Goal: Information Seeking & Learning: Check status

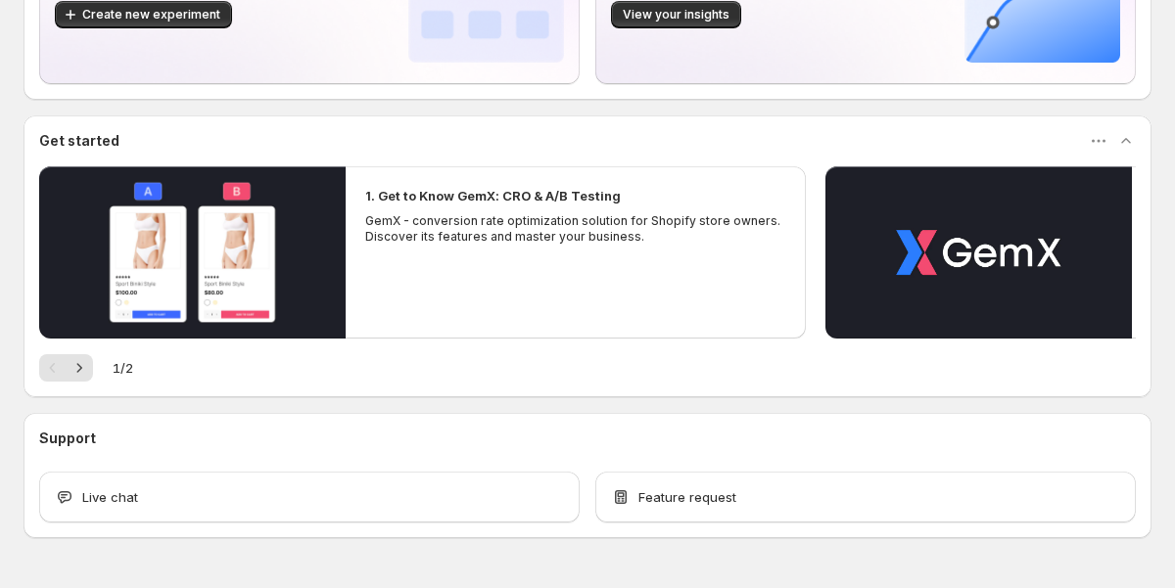
scroll to position [290, 0]
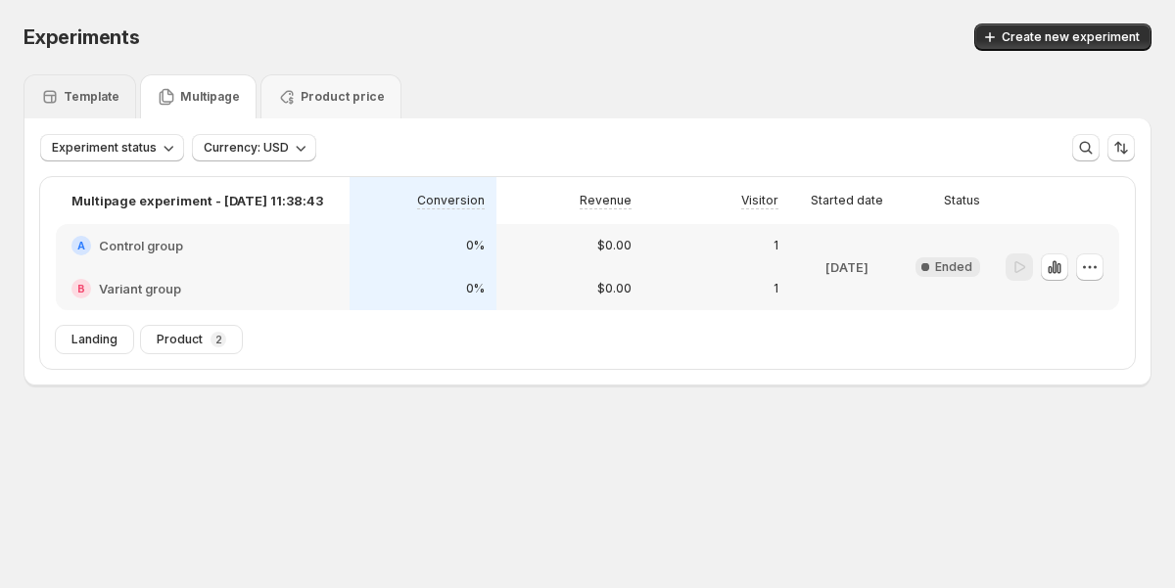
click at [120, 105] on div "Template" at bounding box center [79, 96] width 113 height 44
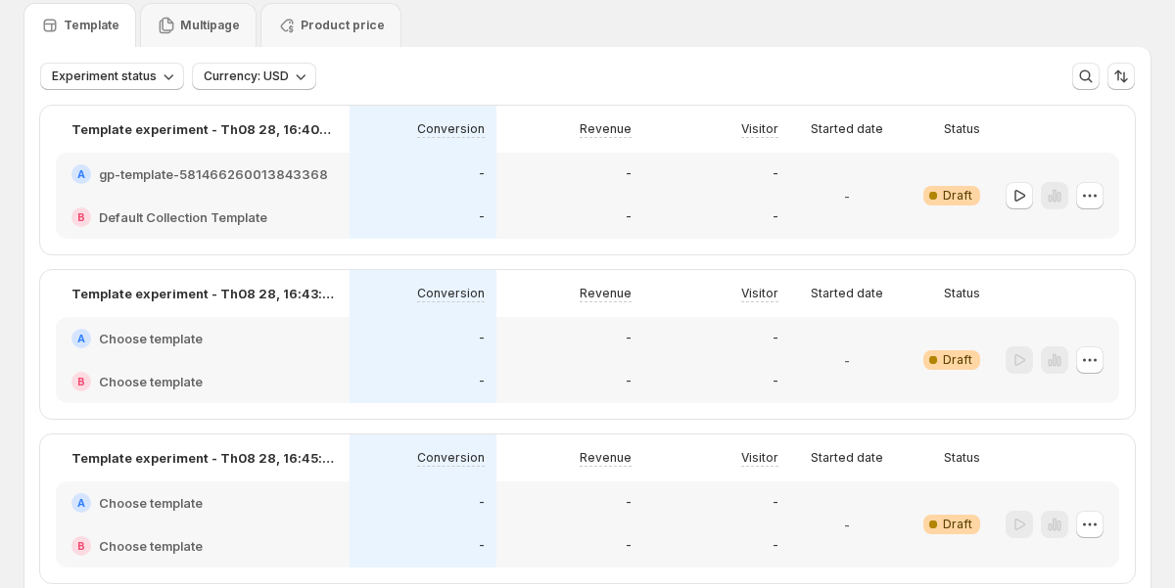
scroll to position [57, 0]
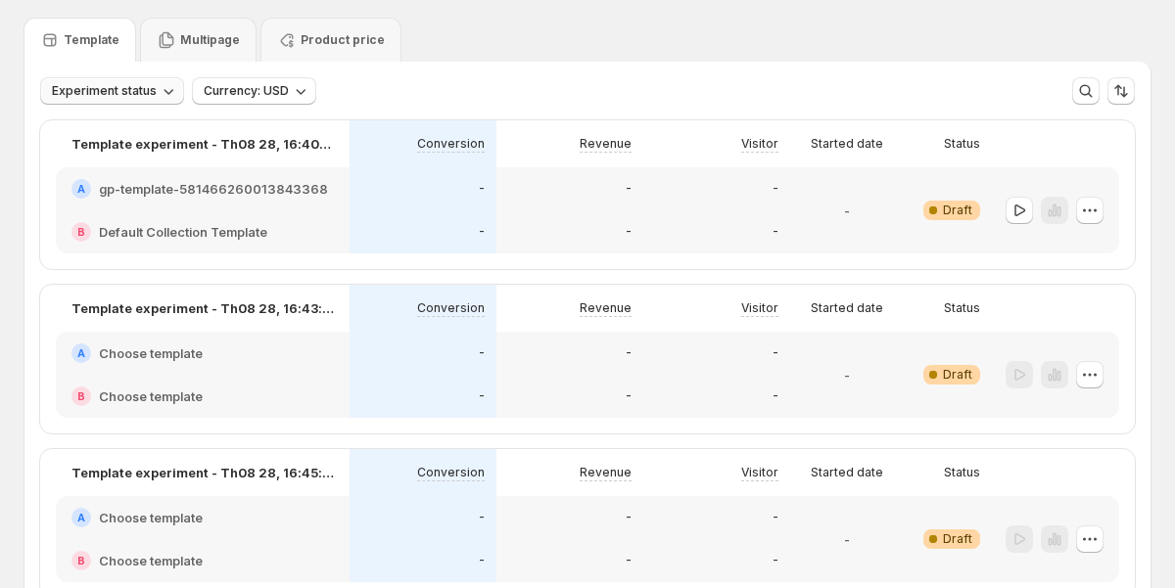
click at [148, 89] on span "Experiment status" at bounding box center [104, 91] width 105 height 16
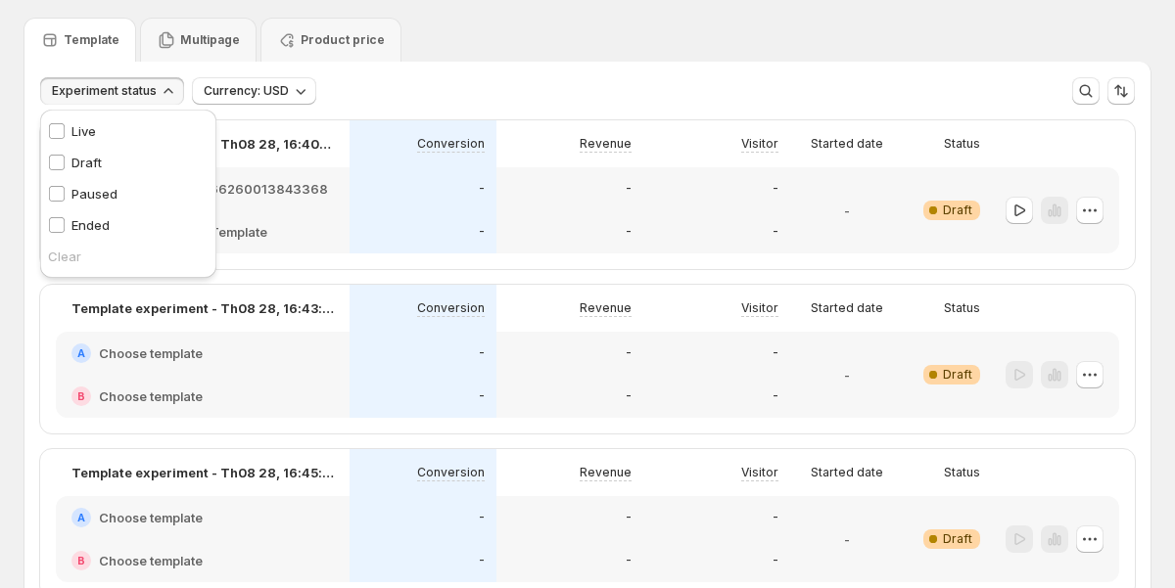
click at [141, 97] on span "Experiment status" at bounding box center [104, 91] width 105 height 16
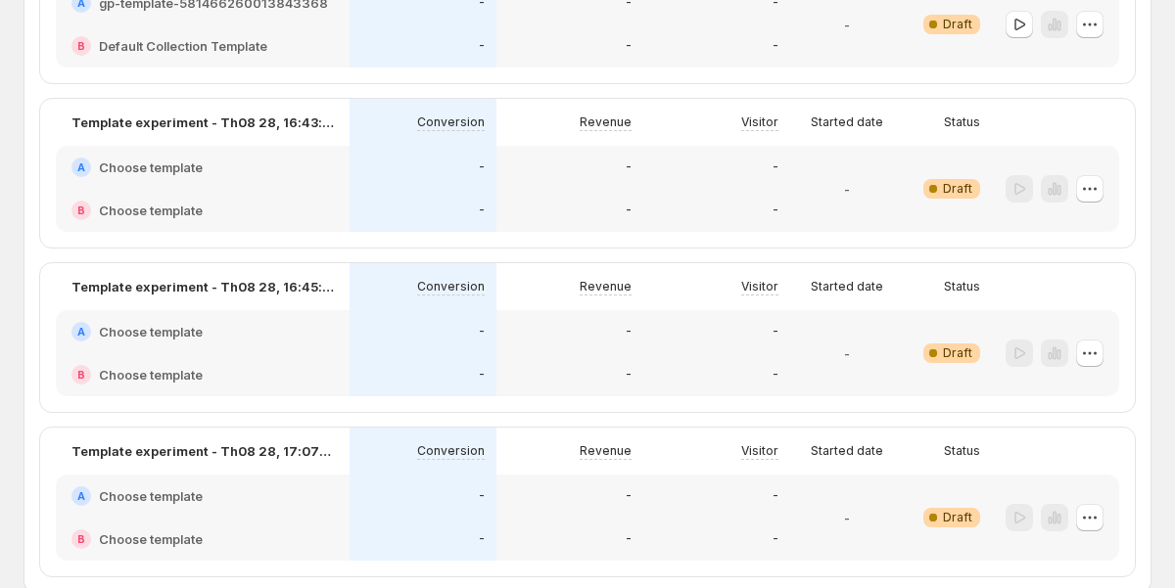
scroll to position [0, 0]
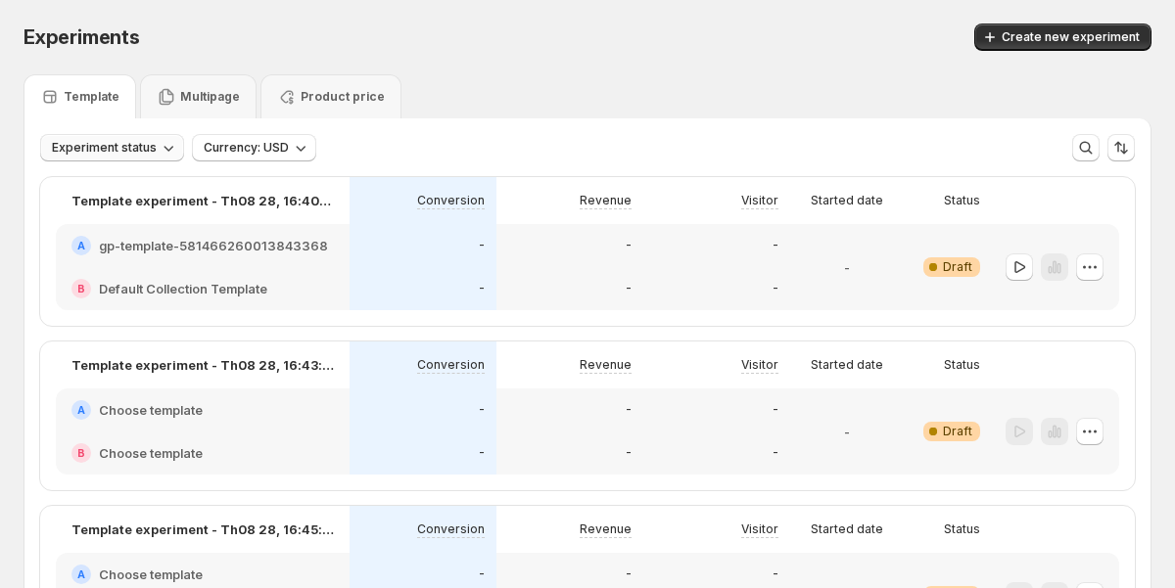
click at [147, 151] on span "Experiment status" at bounding box center [104, 148] width 105 height 16
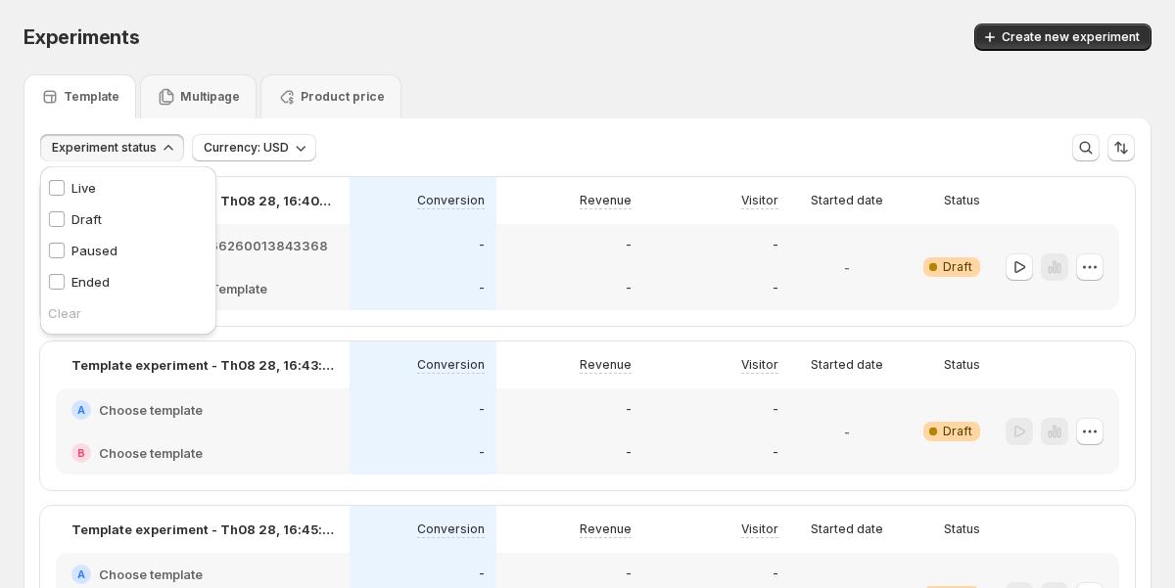
click at [95, 188] on p "Live" at bounding box center [83, 188] width 24 height 20
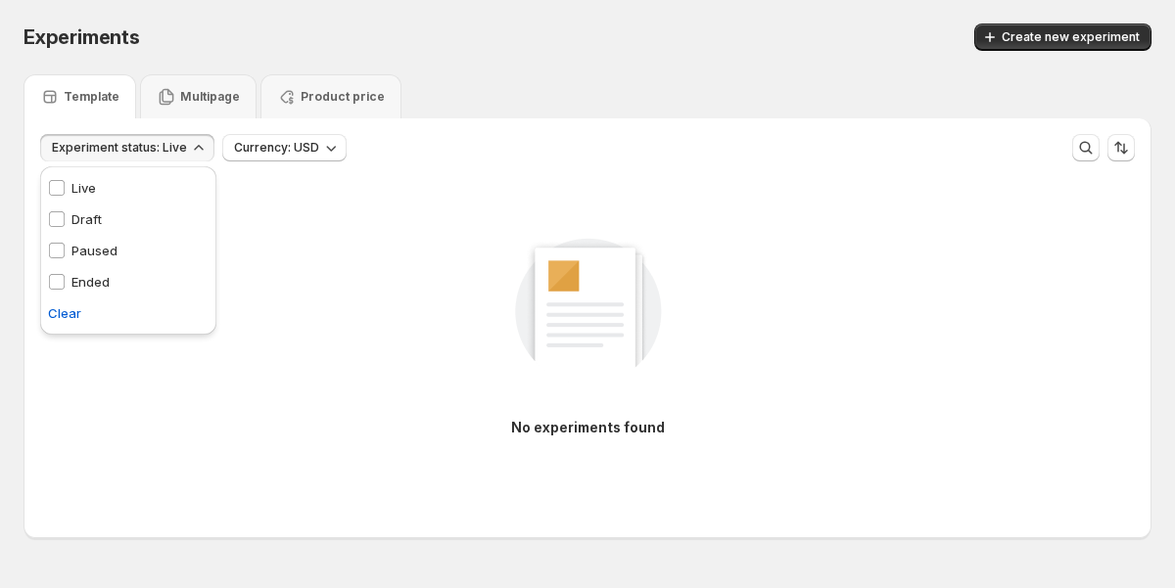
click at [90, 223] on p "Draft" at bounding box center [86, 219] width 30 height 20
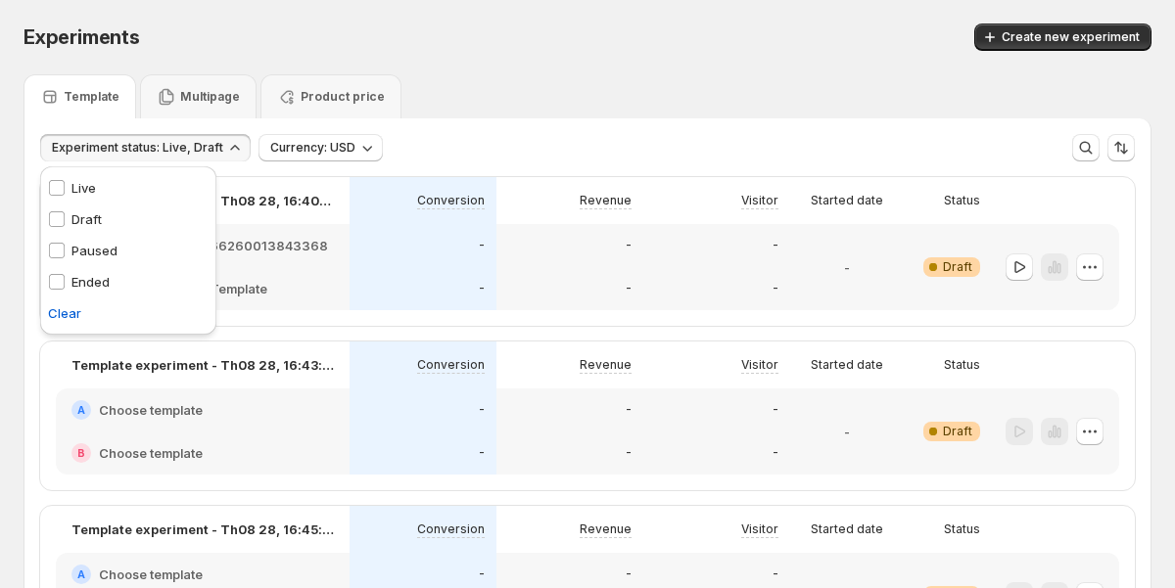
click at [90, 247] on p "Paused" at bounding box center [94, 251] width 46 height 20
click at [91, 285] on p "Ended" at bounding box center [90, 282] width 38 height 20
click at [608, 124] on div "Experiment status: Live, Draft, Paused, Ended Currency: USD More views More vie…" at bounding box center [587, 139] width 1126 height 43
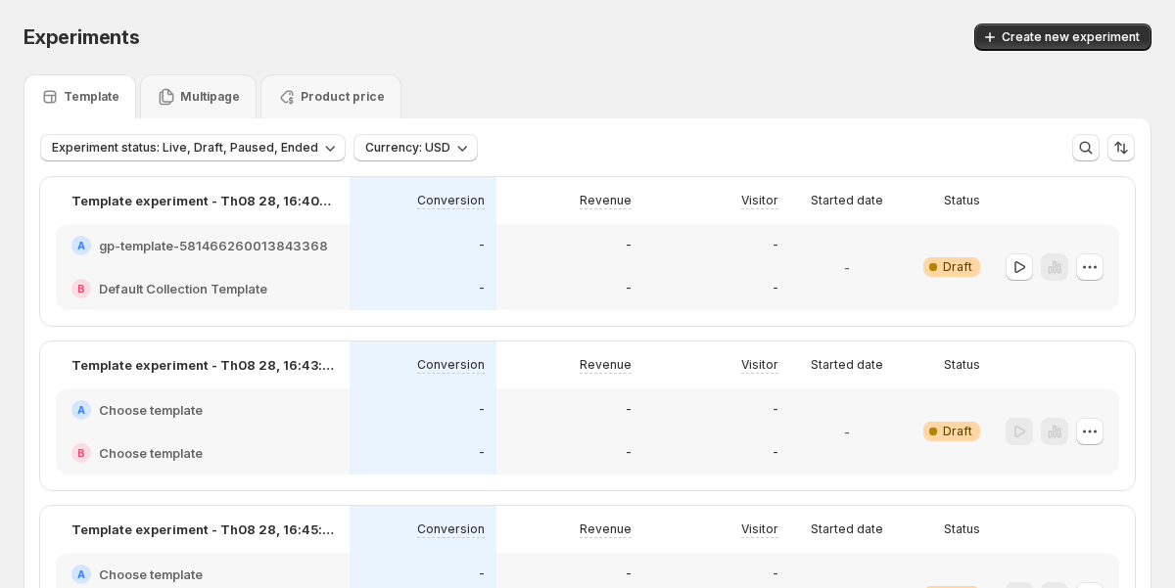
scroll to position [70, 0]
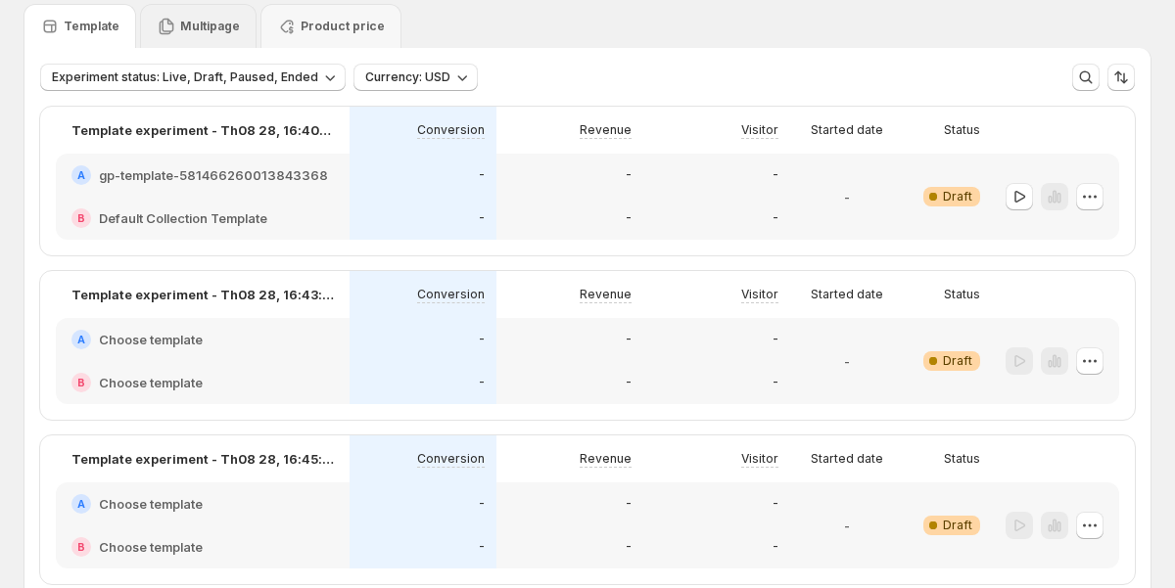
click at [226, 35] on div "Multipage" at bounding box center [198, 27] width 83 height 20
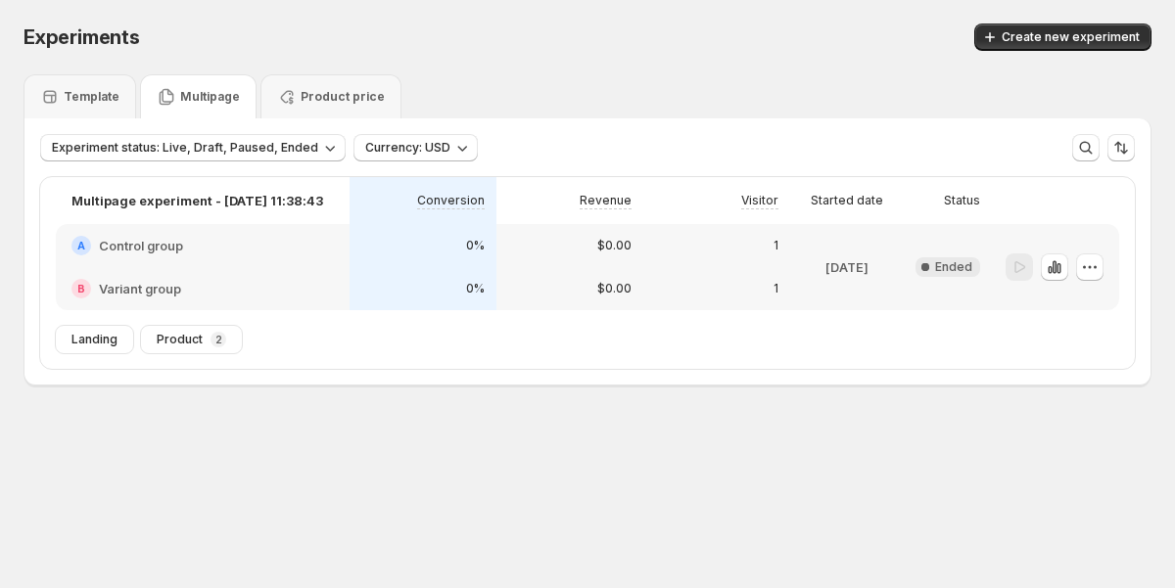
scroll to position [0, 0]
click at [108, 102] on p "Template" at bounding box center [92, 97] width 56 height 16
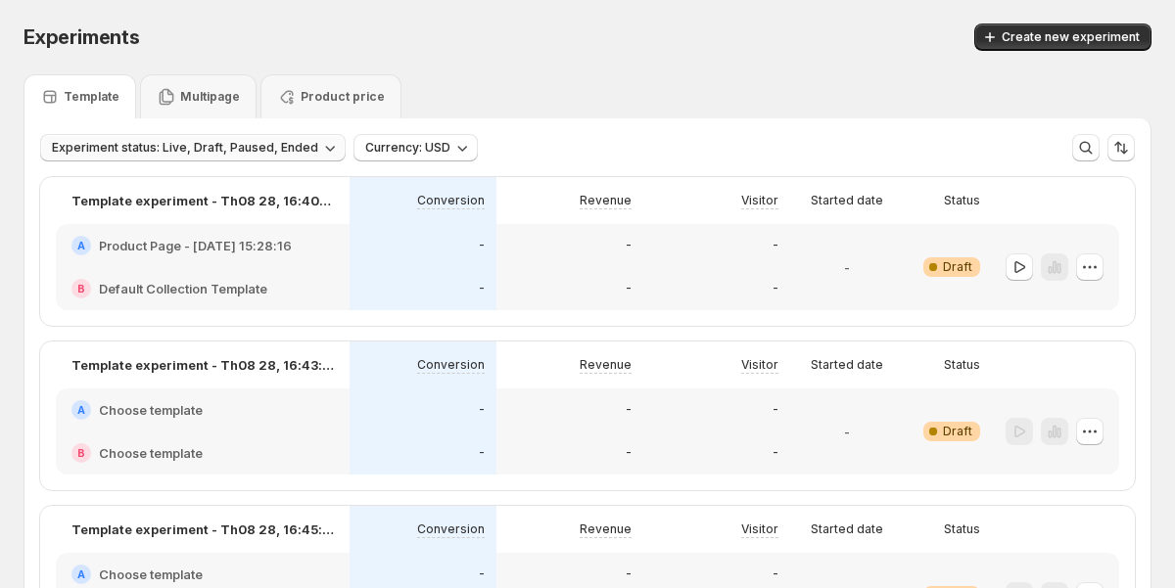
click at [320, 143] on icon "button" at bounding box center [330, 148] width 20 height 20
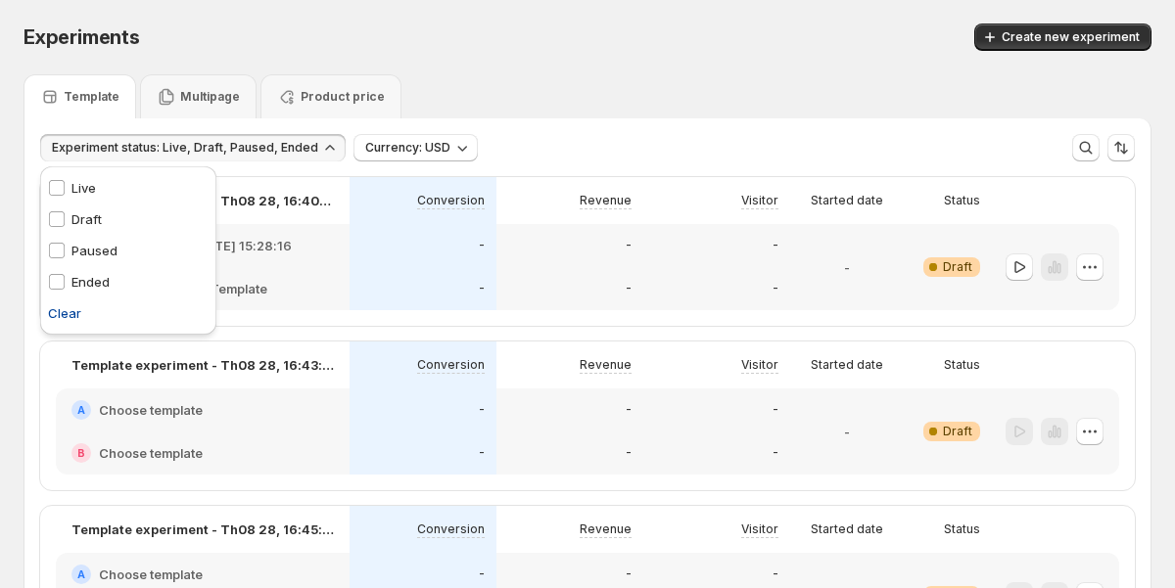
click at [68, 312] on span "Clear" at bounding box center [64, 313] width 33 height 20
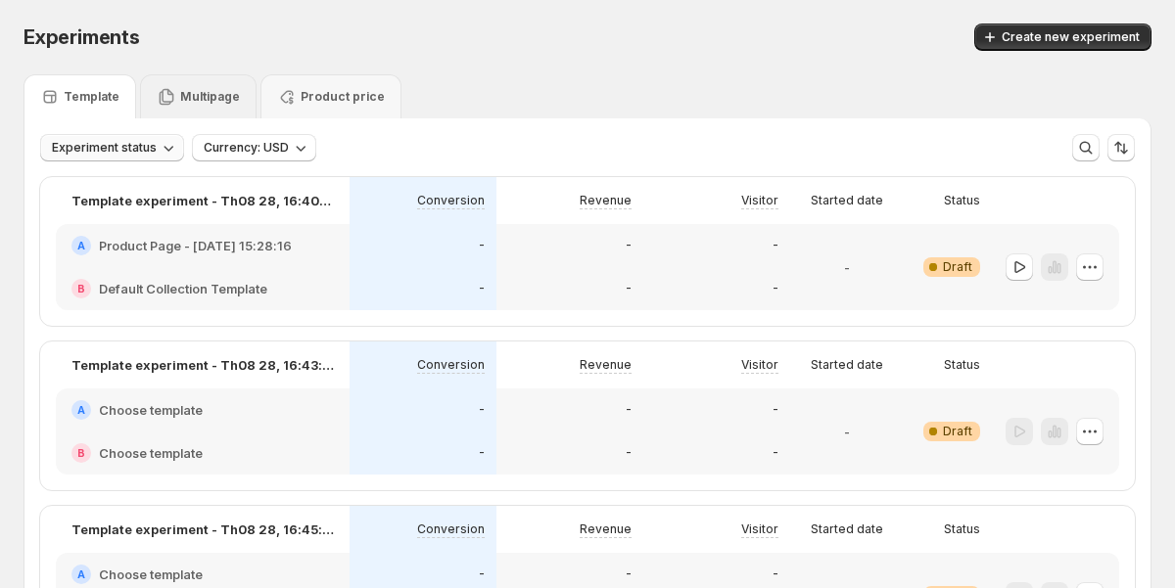
click at [214, 98] on p "Multipage" at bounding box center [210, 97] width 60 height 16
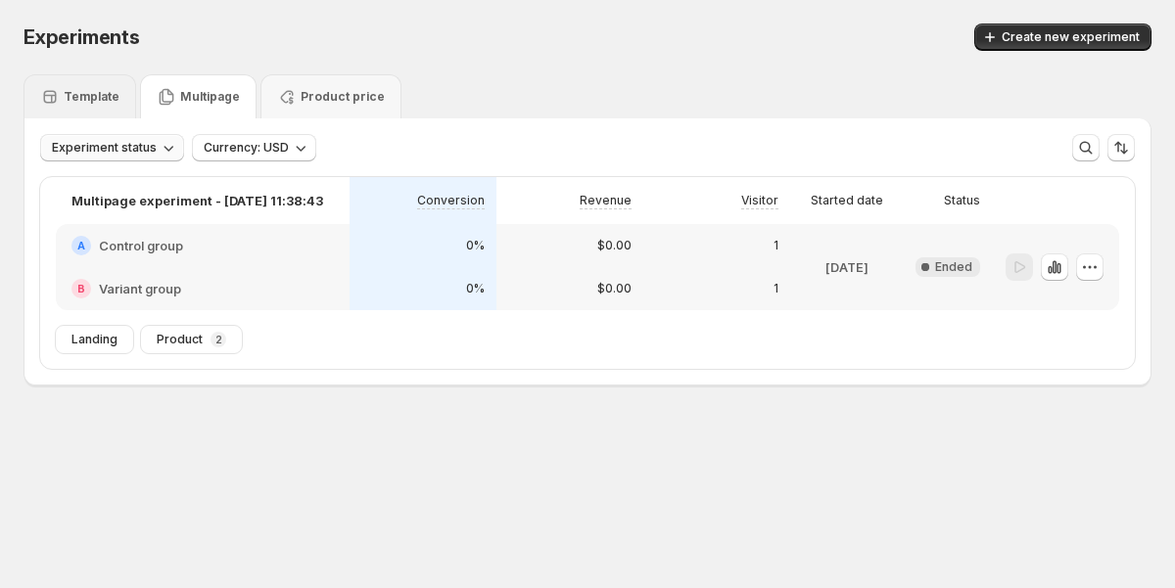
click at [91, 98] on p "Template" at bounding box center [92, 97] width 56 height 16
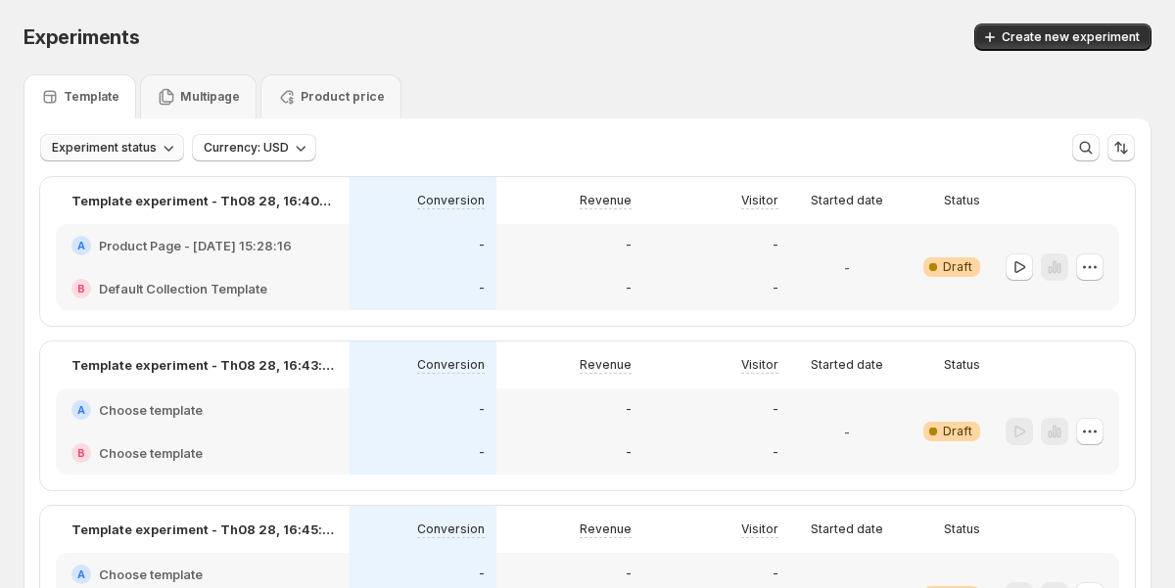
click at [150, 140] on span "Experiment status" at bounding box center [104, 148] width 105 height 16
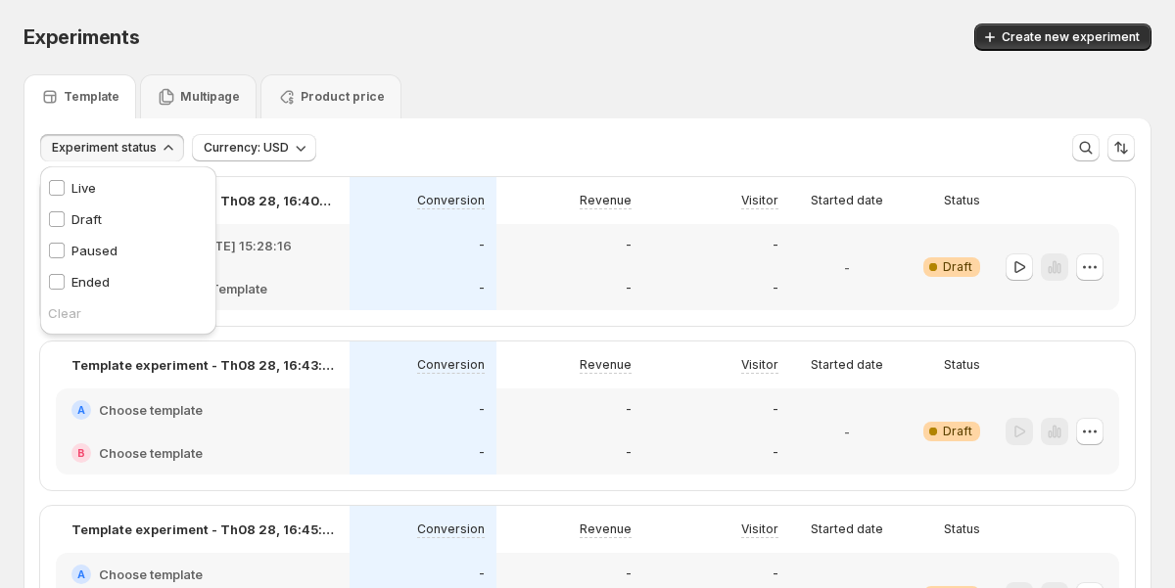
click at [104, 284] on p "Ended" at bounding box center [90, 282] width 38 height 20
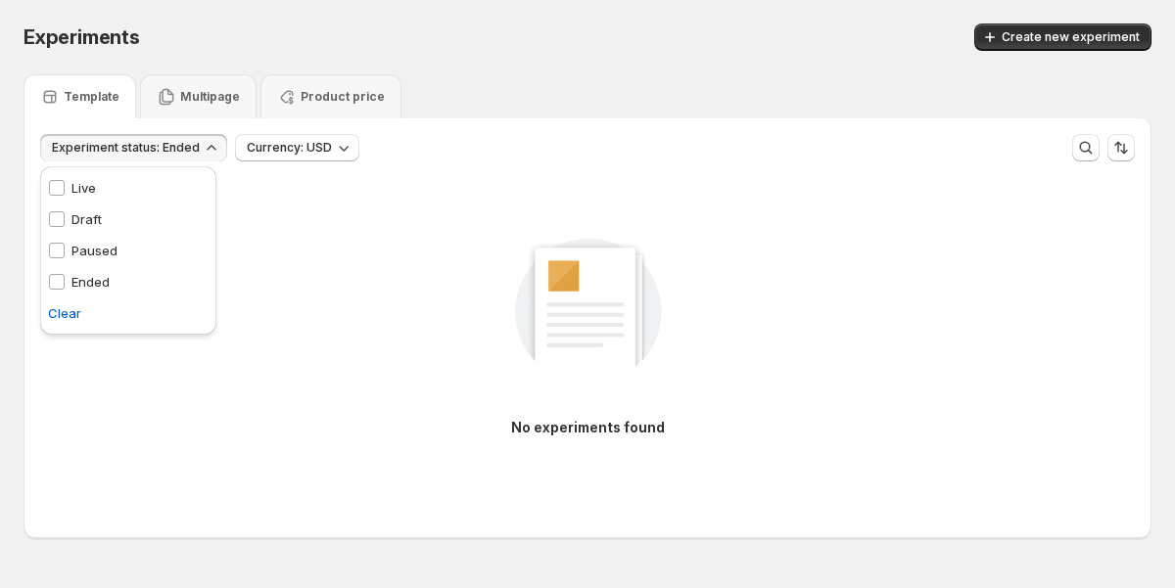
click at [105, 244] on p "Paused" at bounding box center [94, 251] width 46 height 20
click at [95, 224] on p "Draft" at bounding box center [86, 219] width 30 height 20
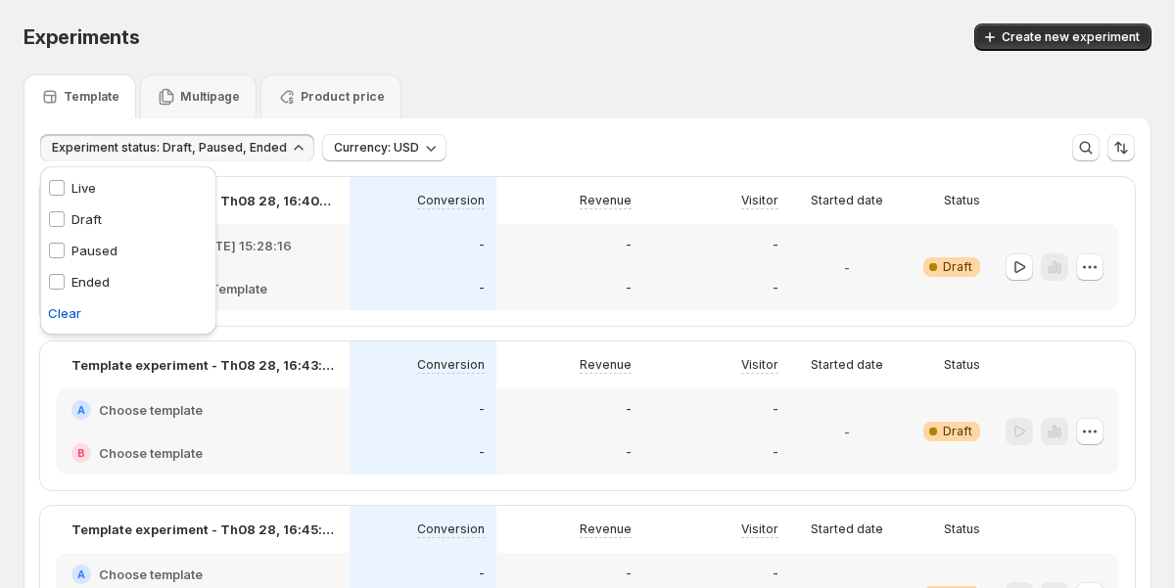
click at [87, 181] on p "Live" at bounding box center [83, 188] width 24 height 20
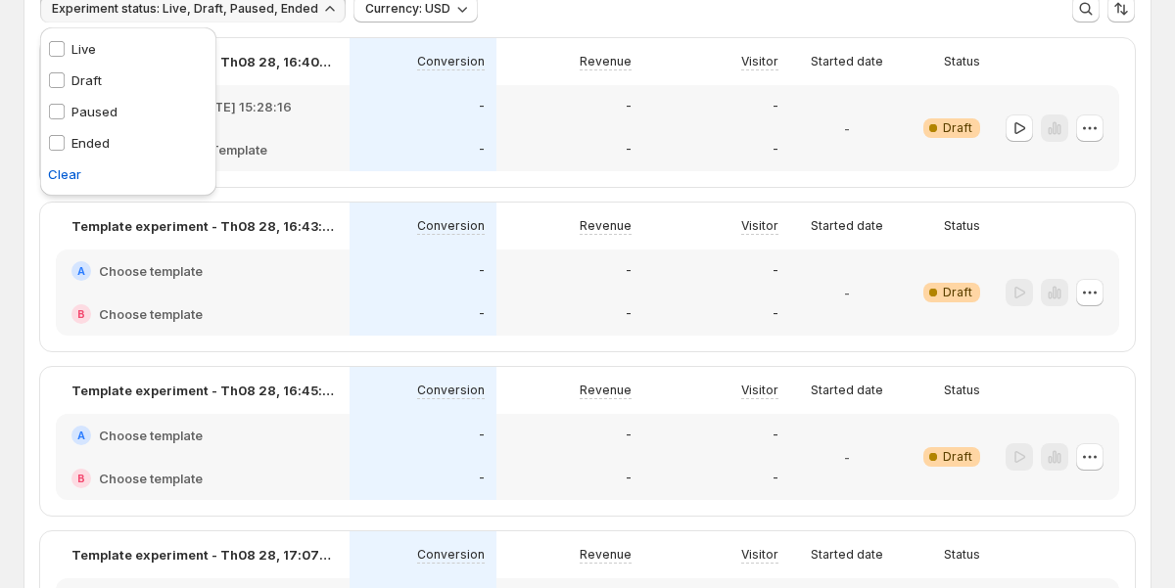
scroll to position [353, 0]
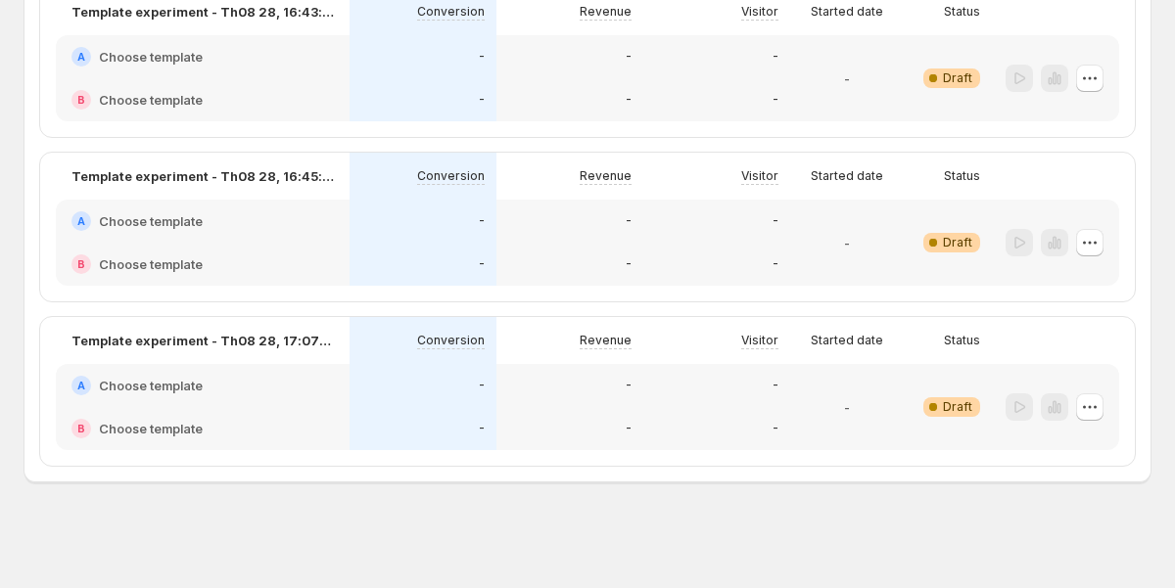
click at [421, 534] on div "Experiments. This page is ready Experiments Create new experiment Template Mult…" at bounding box center [587, 118] width 1175 height 942
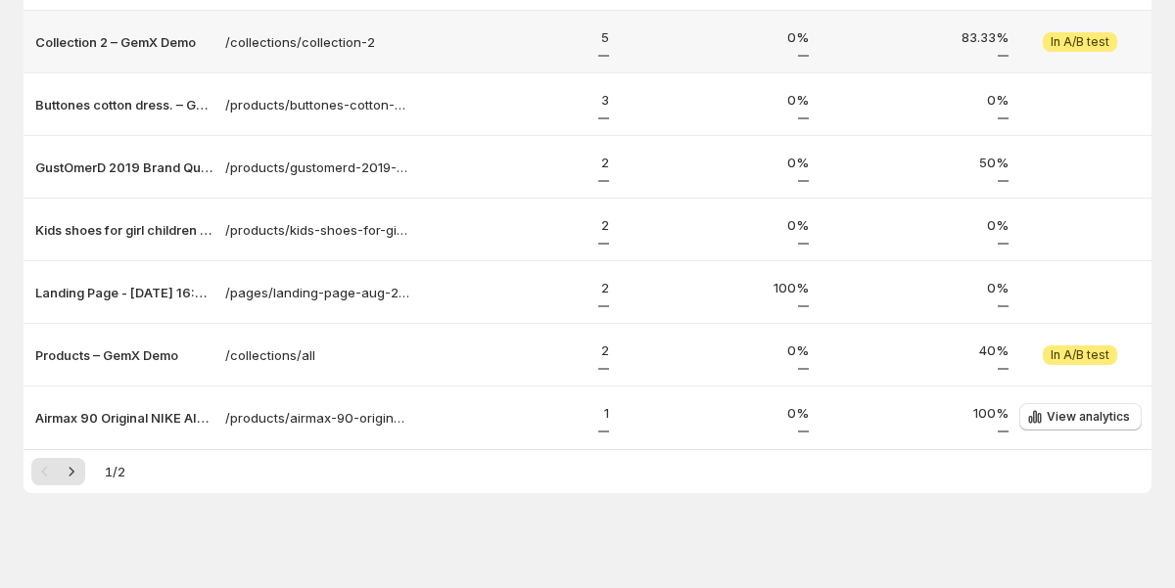
scroll to position [391, 0]
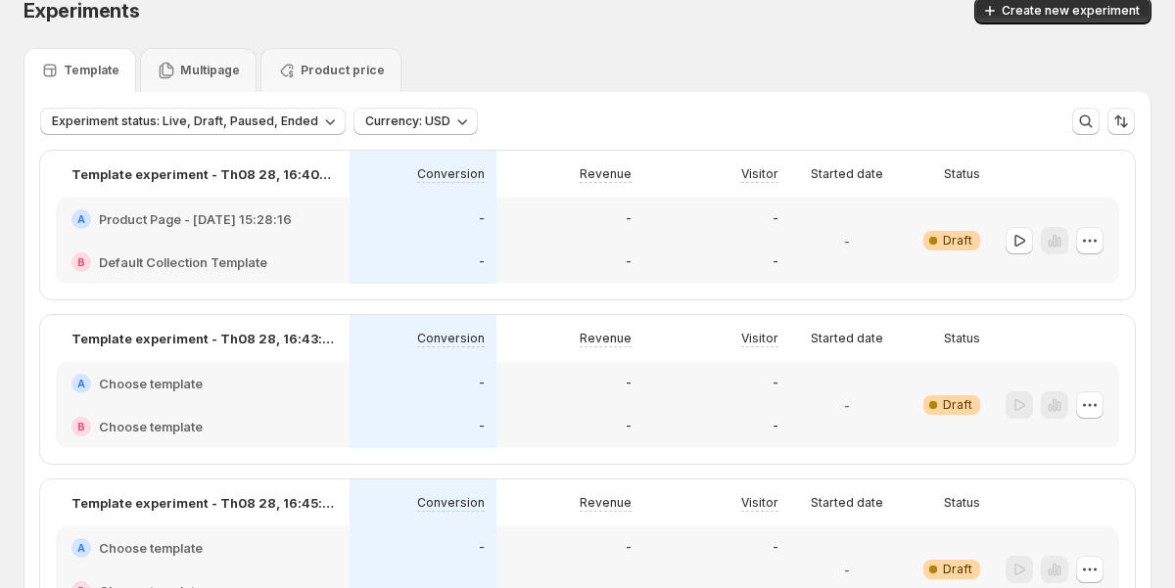
scroll to position [23, 0]
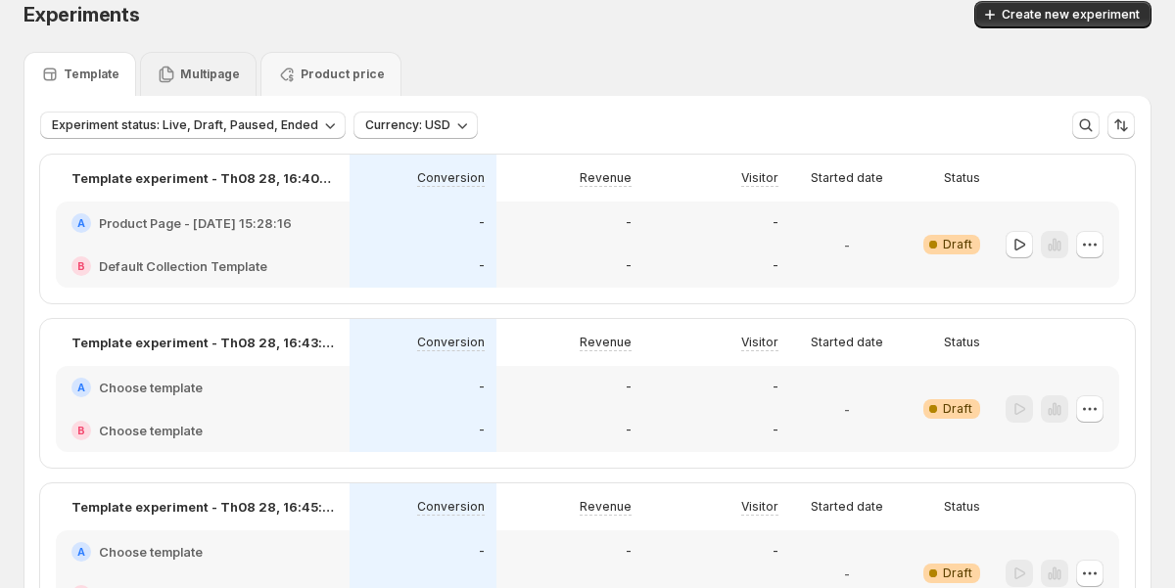
click at [198, 74] on p "Multipage" at bounding box center [210, 75] width 60 height 16
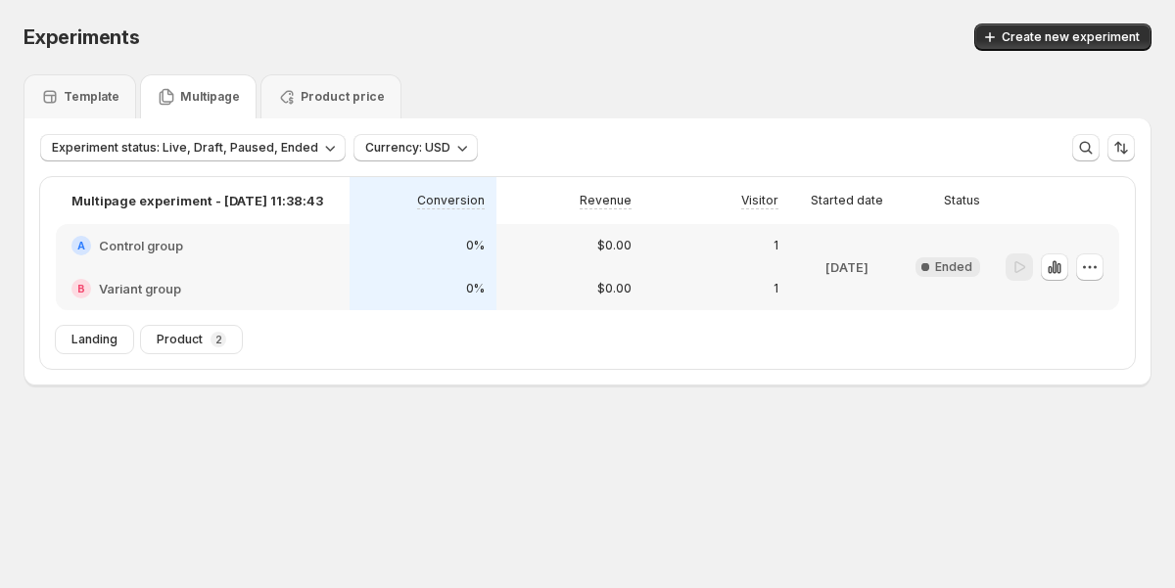
scroll to position [0, 0]
click at [1056, 267] on icon "button" at bounding box center [1058, 268] width 4 height 11
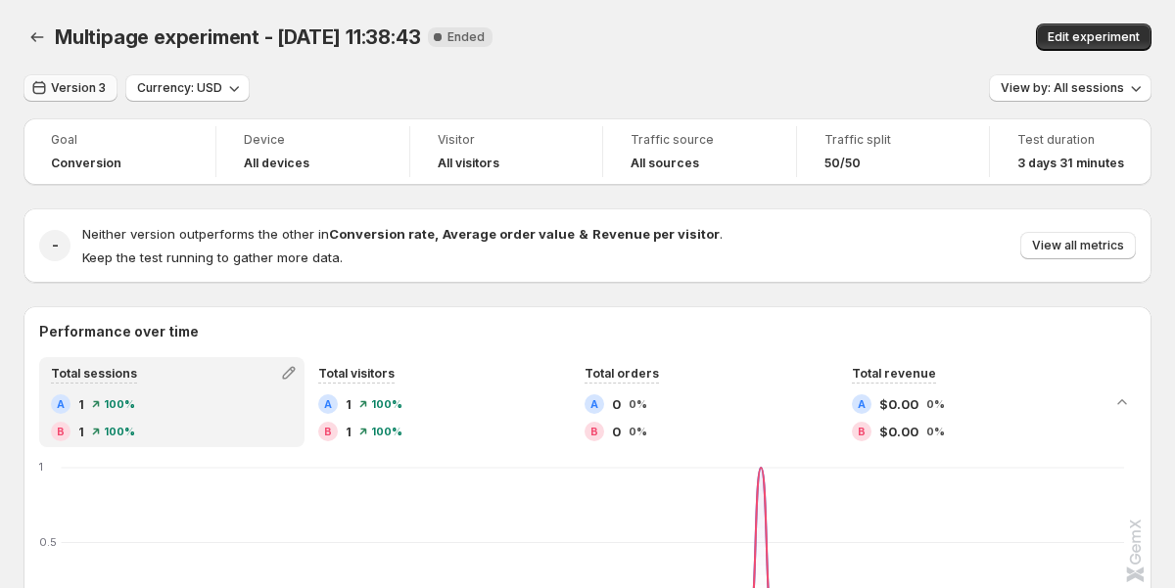
click at [78, 93] on span "Version 3" at bounding box center [78, 88] width 55 height 16
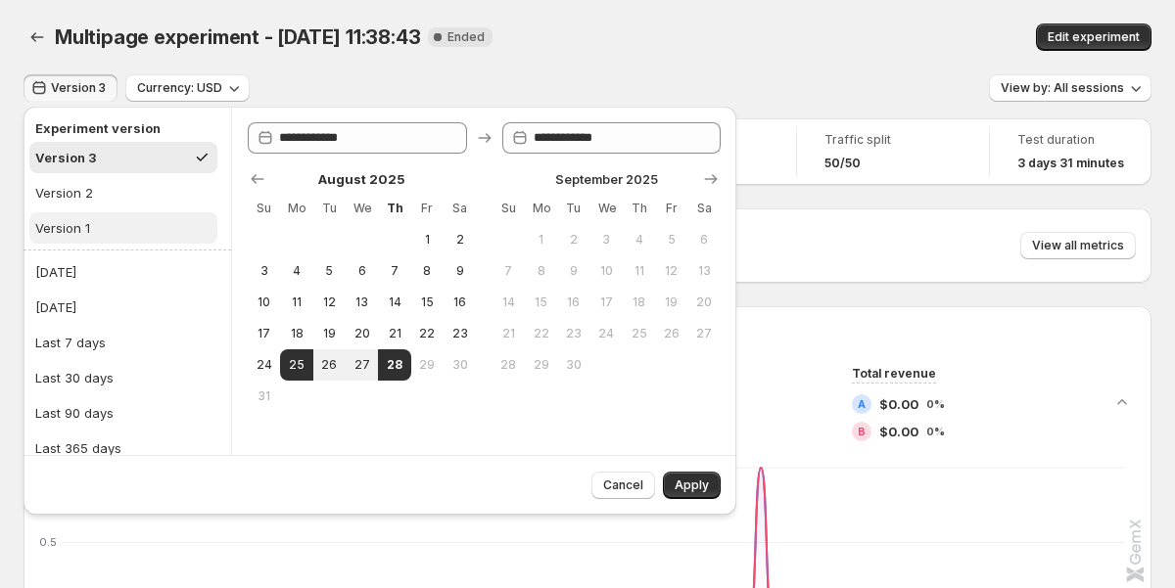
click at [80, 225] on div "Version 1" at bounding box center [62, 228] width 55 height 20
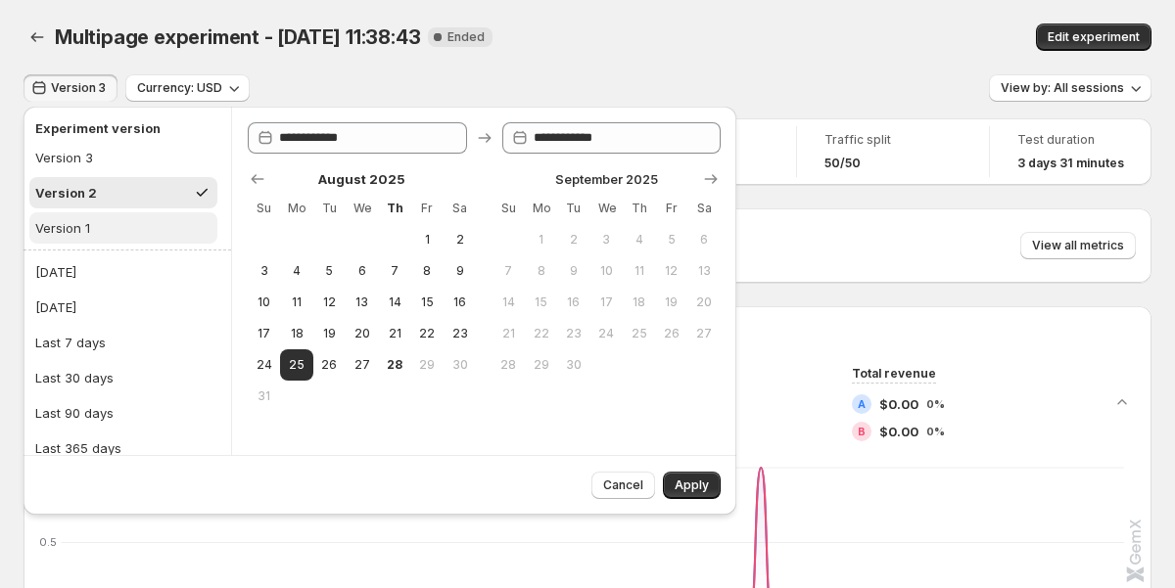
click at [80, 225] on div "Version 1" at bounding box center [62, 228] width 55 height 20
click at [164, 228] on button "Version 1" at bounding box center [123, 227] width 188 height 31
click at [159, 230] on button "Version 1" at bounding box center [123, 227] width 188 height 31
click at [145, 223] on button "Version 1" at bounding box center [123, 227] width 188 height 31
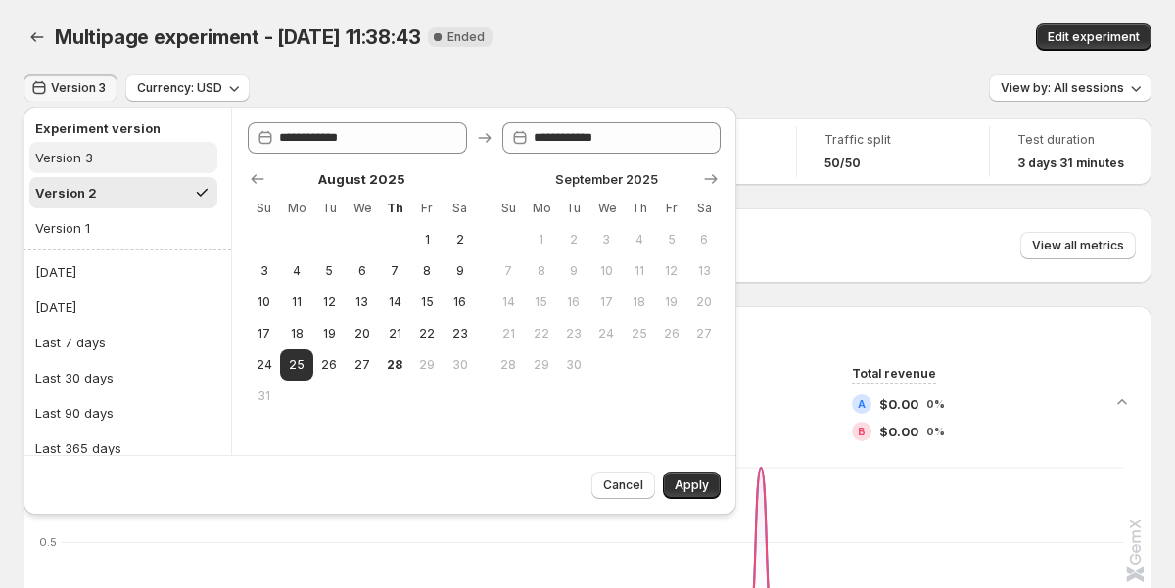
click at [144, 160] on button "Version 3" at bounding box center [123, 157] width 188 height 31
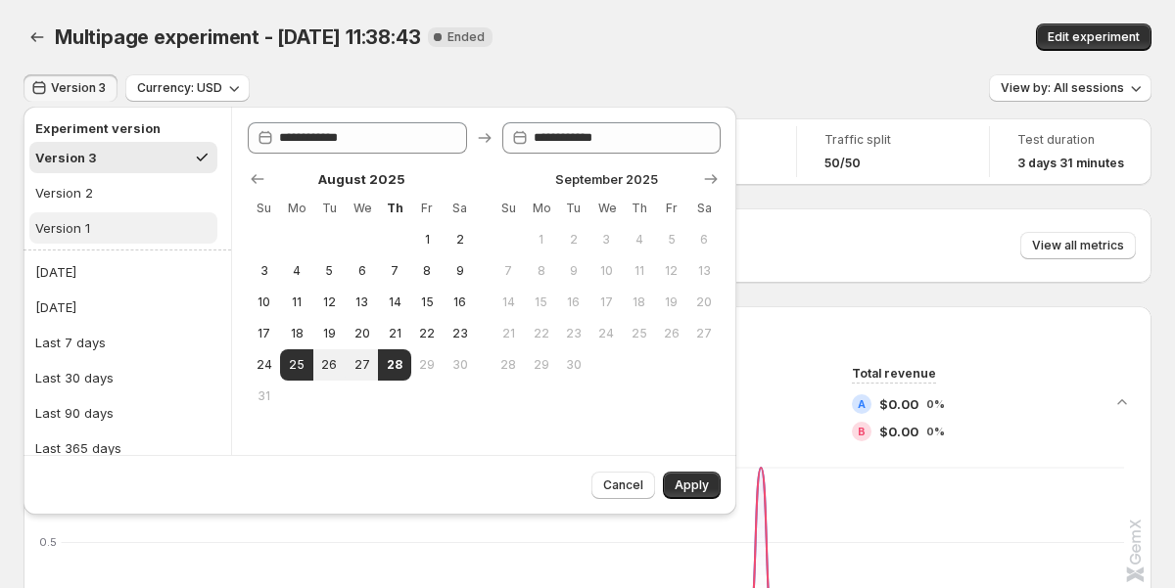
click at [121, 241] on button "Version 1" at bounding box center [123, 227] width 188 height 31
type input "**********"
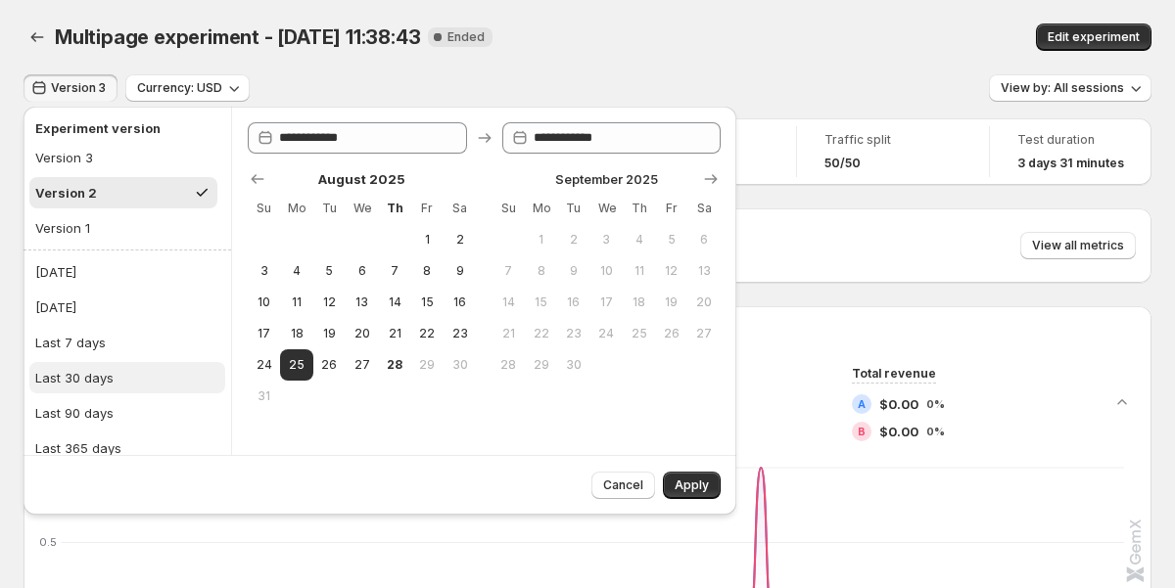
click at [116, 393] on button "Last 30 days" at bounding box center [127, 377] width 196 height 31
type input "**********"
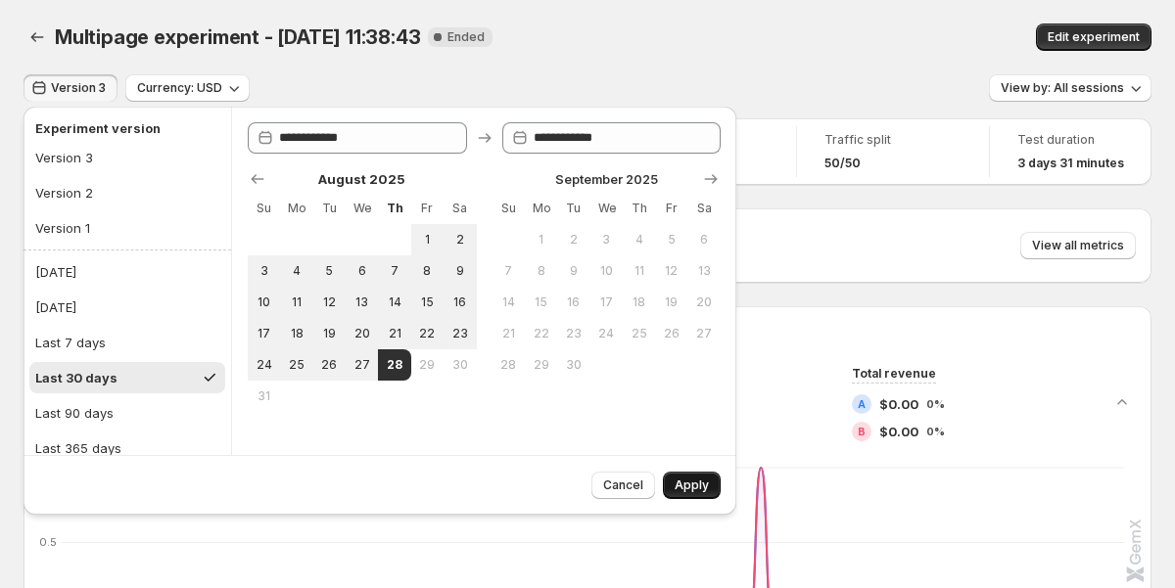
click at [679, 489] on span "Apply" at bounding box center [691, 486] width 34 height 16
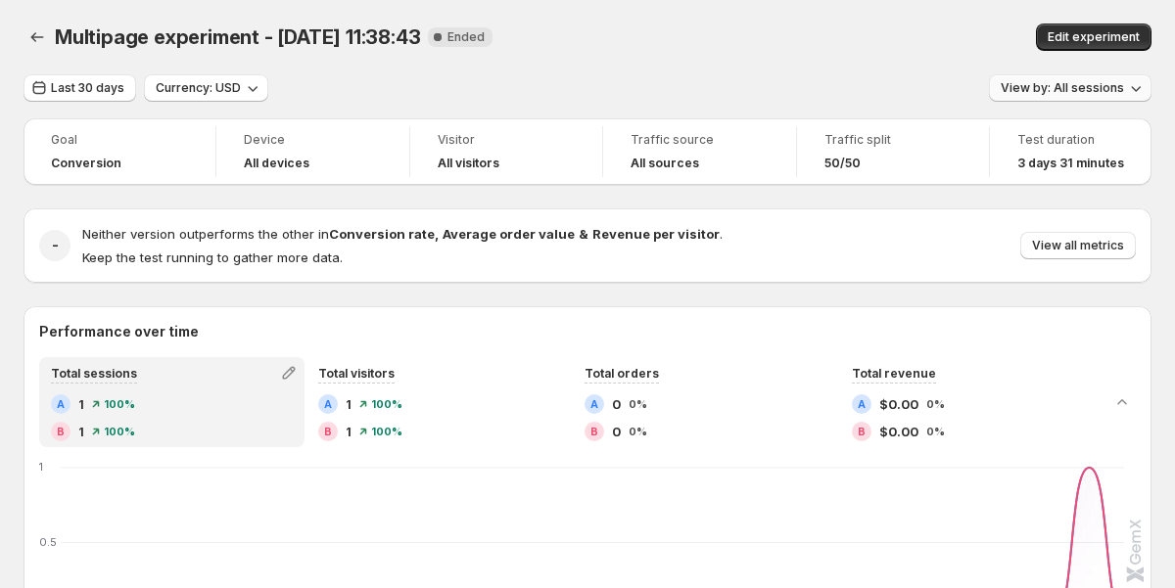
click at [1122, 85] on span "View by: All sessions" at bounding box center [1061, 88] width 123 height 16
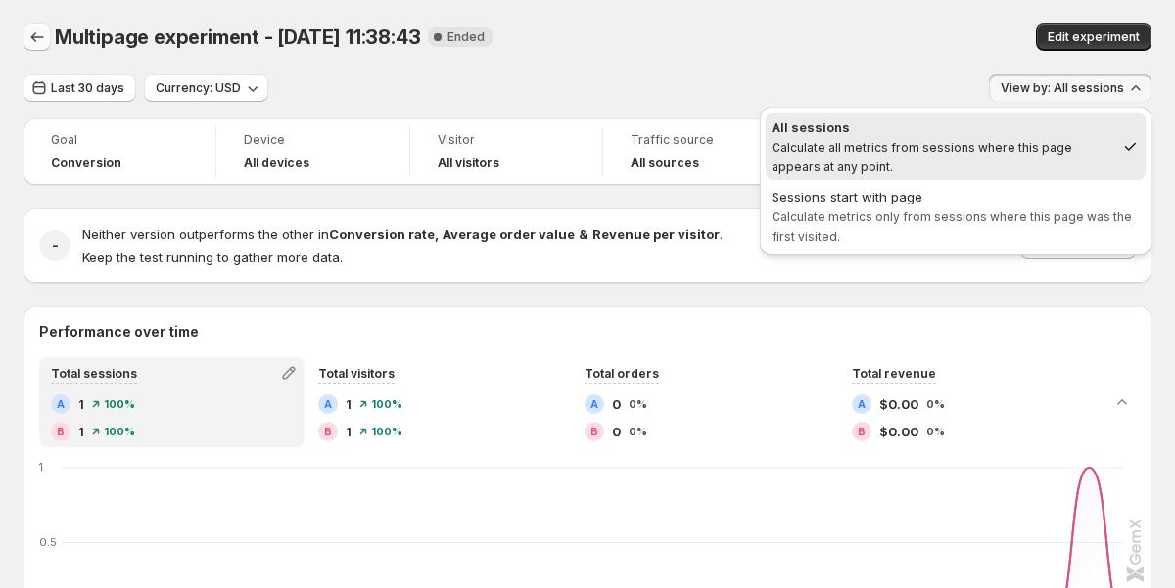
click at [36, 35] on icon "Back" at bounding box center [37, 37] width 20 height 20
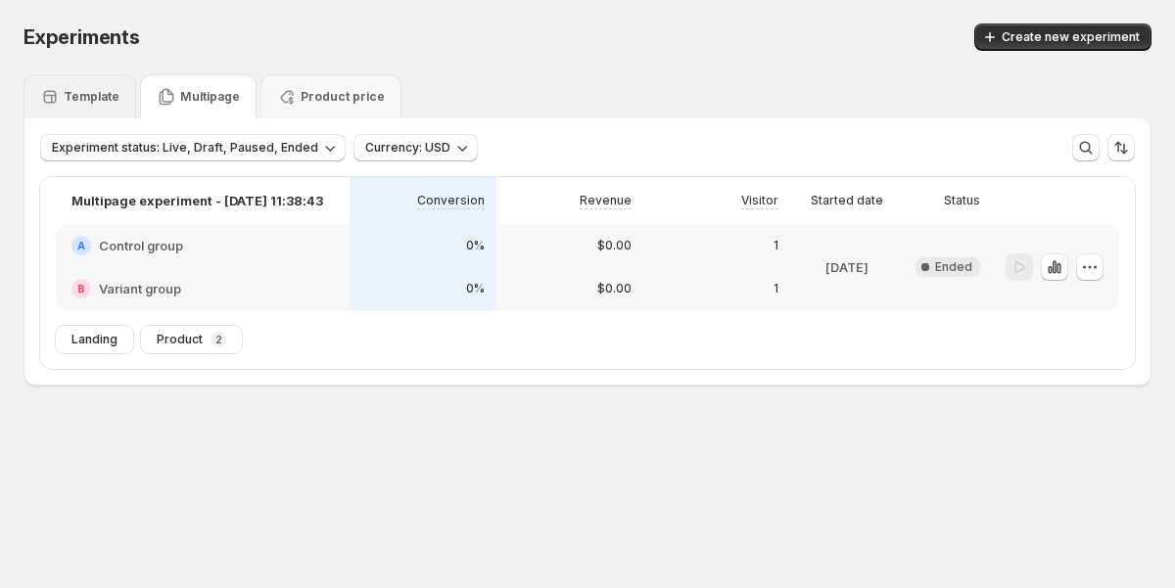
click at [74, 104] on p "Template" at bounding box center [92, 97] width 56 height 16
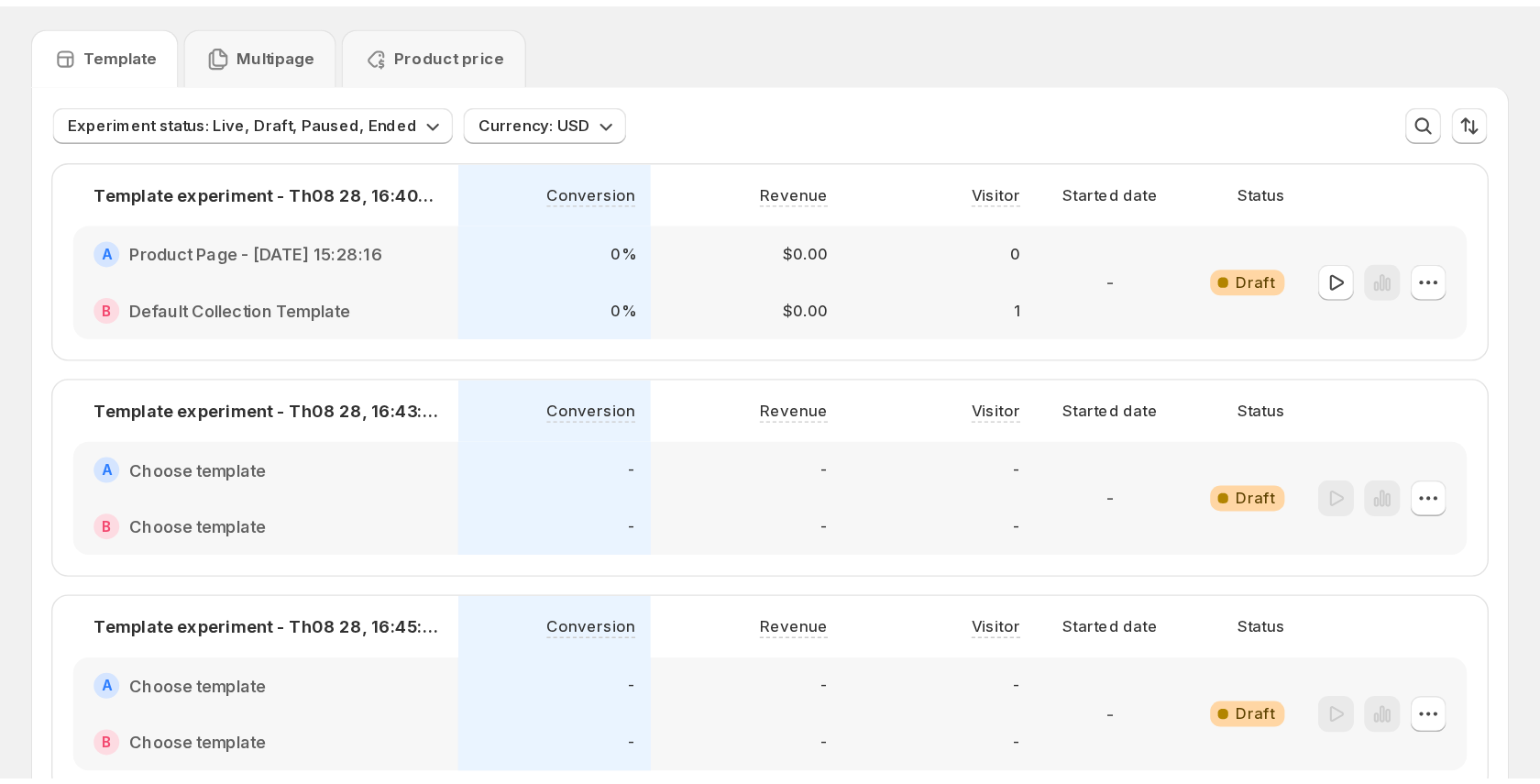
scroll to position [51, 0]
